Goal: Task Accomplishment & Management: Manage account settings

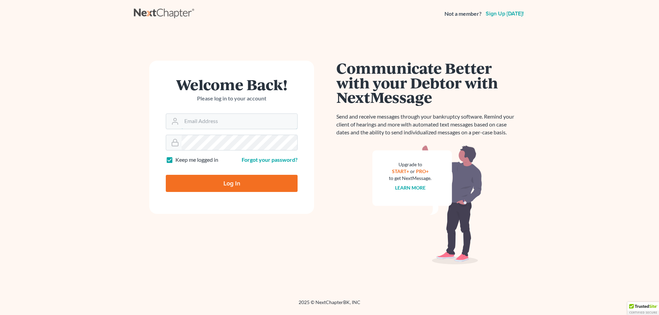
type input "[EMAIL_ADDRESS][DOMAIN_NAME]"
click at [237, 189] on input "Log In" at bounding box center [232, 183] width 132 height 17
type input "Thinking..."
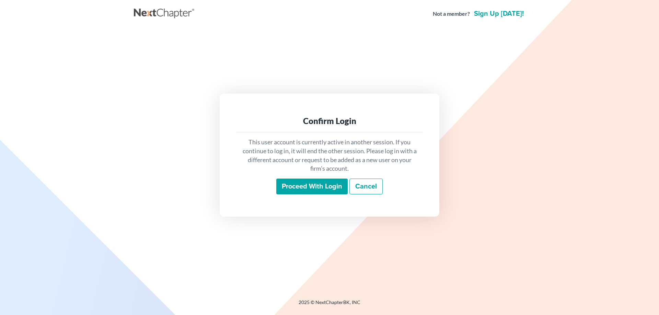
click at [323, 190] on input "Proceed with login" at bounding box center [311, 187] width 71 height 16
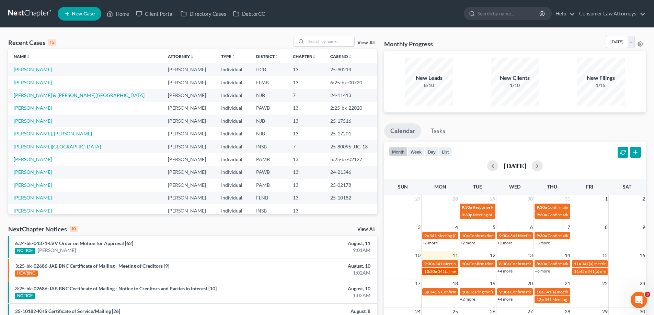
click at [444, 271] on span "341(a) meeting for [PERSON_NAME]" at bounding box center [471, 271] width 66 height 5
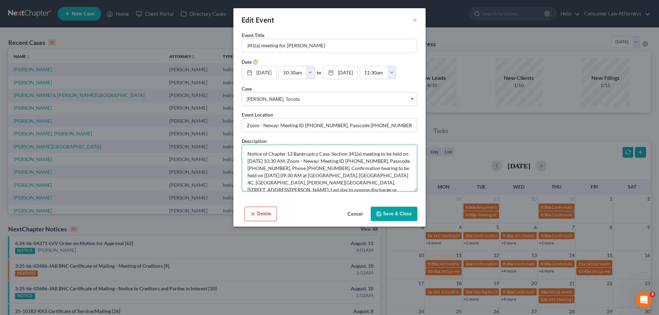
drag, startPoint x: 315, startPoint y: 168, endPoint x: 319, endPoint y: 166, distance: 4.6
click at [317, 167] on textarea "Notice of Chapter 13 Bankruptcy Case. Section 341(a) meeting to be held on [DAT…" at bounding box center [330, 168] width 176 height 47
click at [311, 180] on textarea "Notice of Chapter 13 Bankruptcy Case. Section 341(a) meeting to be held on [DAT…" at bounding box center [330, 168] width 176 height 47
click at [413, 21] on button "×" at bounding box center [415, 20] width 5 height 8
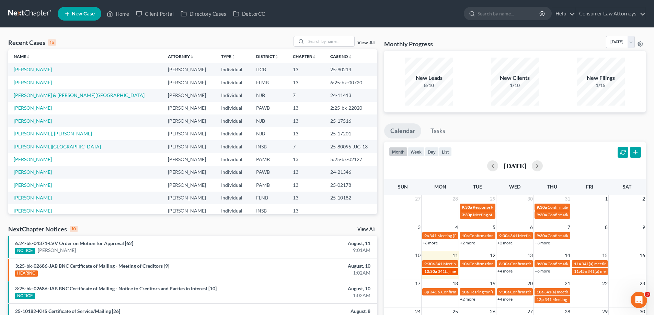
click at [437, 274] on div "10:30a 341(a) meeting for [PERSON_NAME]" at bounding box center [440, 271] width 32 height 5
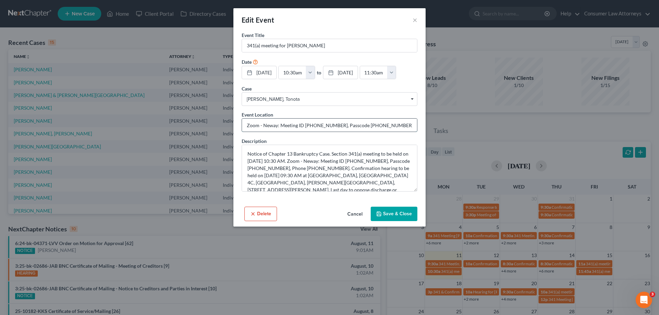
drag, startPoint x: 306, startPoint y: 125, endPoint x: 333, endPoint y: 127, distance: 27.8
click at [333, 127] on input "Zoom - Neway: Meeting ID [PHONE_NUMBER], Passcode [PHONE_NUMBER], Phone [PHONE_…" at bounding box center [329, 125] width 175 height 13
drag, startPoint x: 356, startPoint y: 125, endPoint x: 383, endPoint y: 125, distance: 27.1
click at [383, 125] on input "Zoom - Neway: Meeting ID [PHONE_NUMBER], Passcode [PHONE_NUMBER], Phone [PHONE_…" at bounding box center [329, 125] width 175 height 13
click at [359, 215] on button "Cancel" at bounding box center [355, 215] width 26 height 14
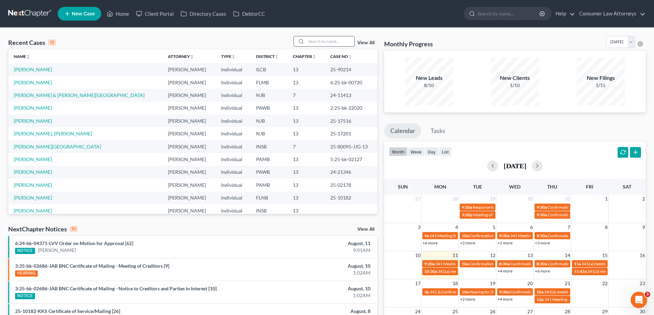
click at [322, 39] on input "search" at bounding box center [330, 41] width 48 height 10
type input "[PERSON_NAME]"
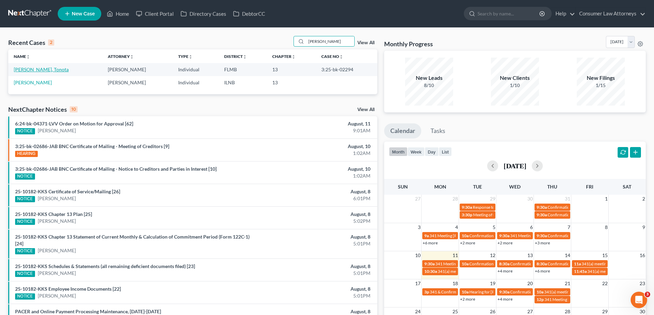
click at [29, 67] on link "[PERSON_NAME], Tonota" at bounding box center [41, 70] width 55 height 6
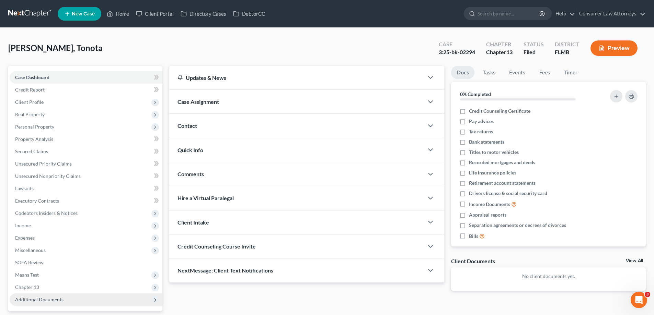
click at [63, 302] on span "Additional Documents" at bounding box center [86, 300] width 153 height 12
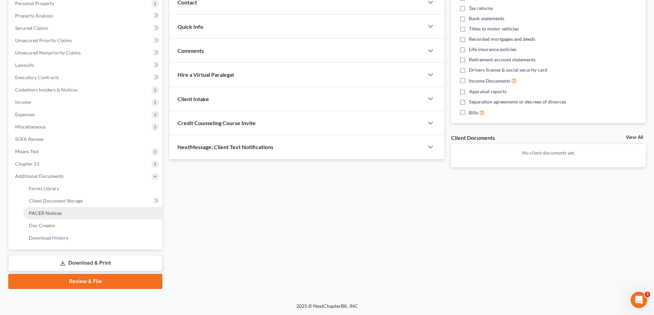
click at [53, 217] on link "PACER Notices" at bounding box center [92, 213] width 139 height 12
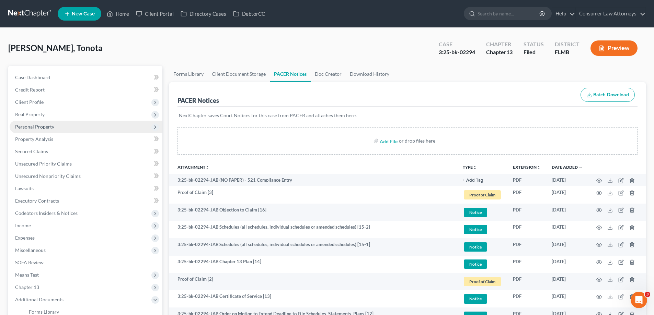
click at [46, 129] on span "Personal Property" at bounding box center [34, 127] width 39 height 6
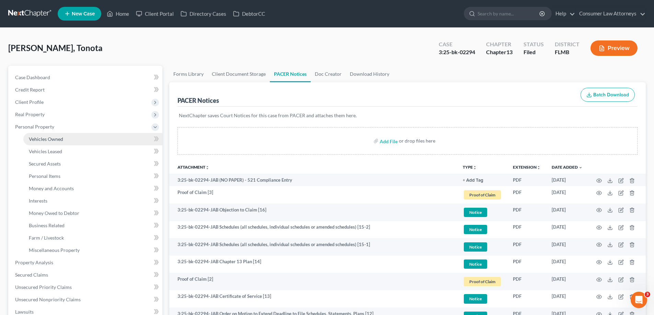
click at [58, 138] on span "Vehicles Owned" at bounding box center [46, 139] width 34 height 6
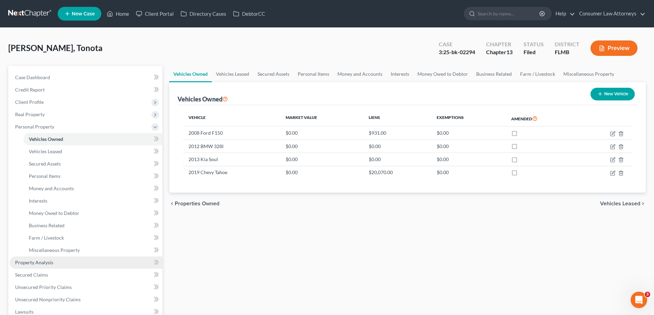
click at [56, 265] on link "Property Analysis" at bounding box center [86, 263] width 153 height 12
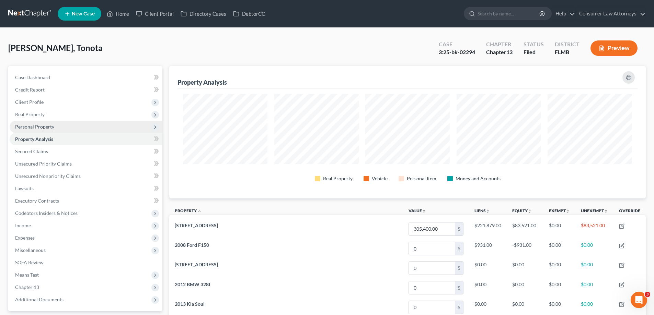
click at [46, 128] on span "Personal Property" at bounding box center [34, 127] width 39 height 6
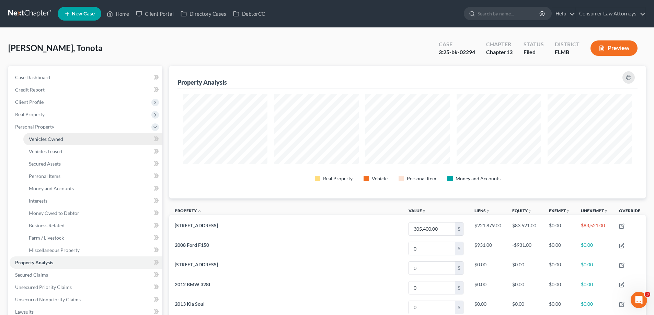
click at [81, 136] on link "Vehicles Owned" at bounding box center [92, 139] width 139 height 12
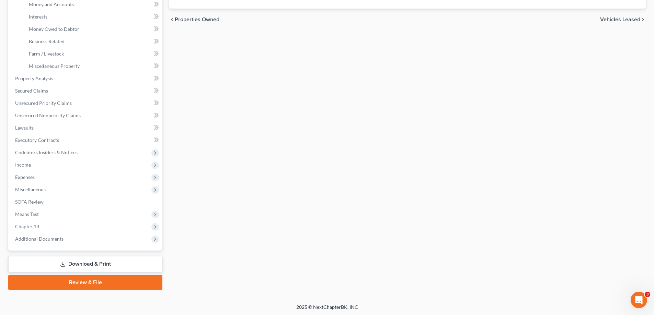
scroll to position [185, 0]
